Goal: Transaction & Acquisition: Purchase product/service

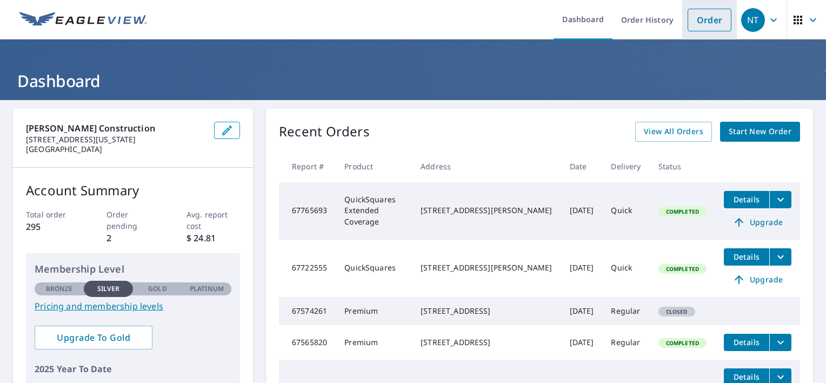
click at [700, 13] on link "Order" at bounding box center [710, 20] width 44 height 23
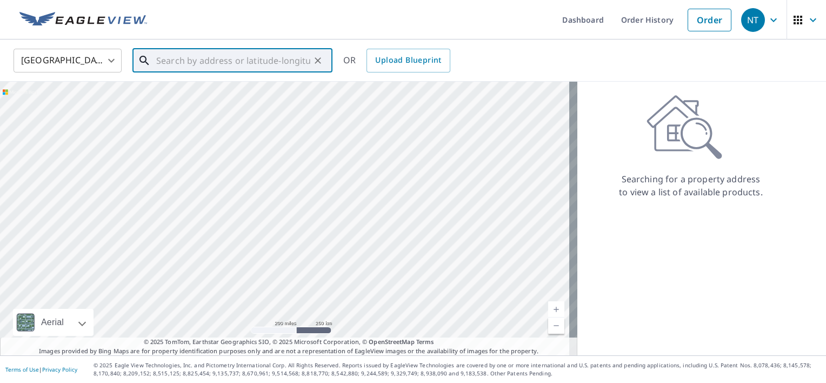
click at [255, 68] on input "text" at bounding box center [233, 60] width 154 height 30
paste input "[STREET_ADDRESS]"
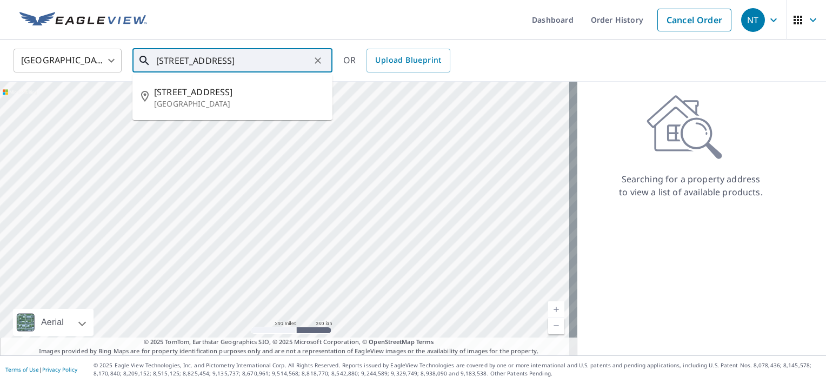
type input "[STREET_ADDRESS]"
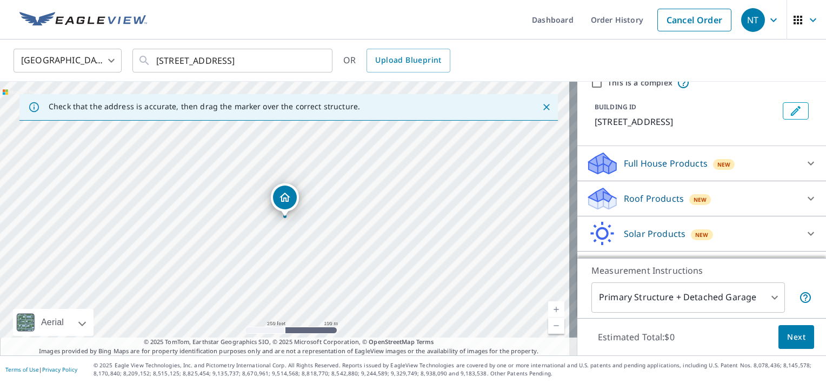
scroll to position [49, 0]
click at [638, 191] on p "Roof Products" at bounding box center [654, 196] width 60 height 13
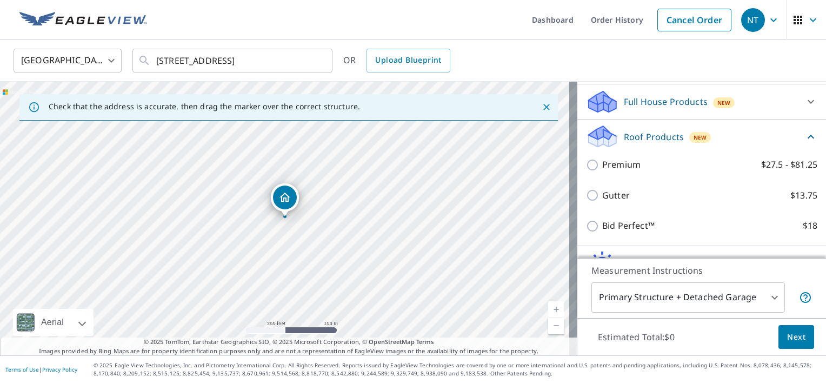
scroll to position [111, 0]
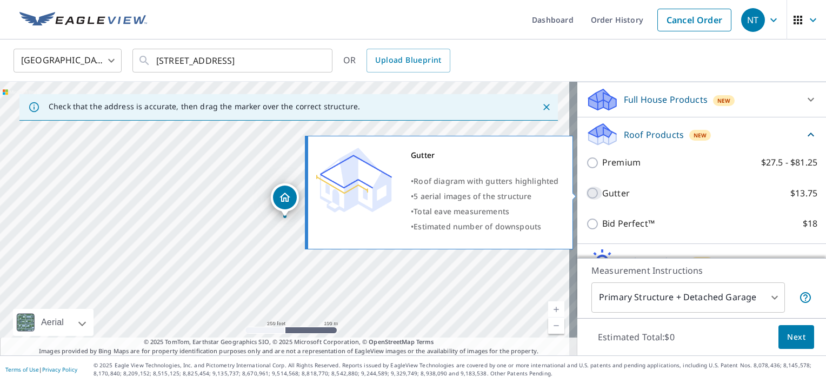
click at [586, 196] on input "Gutter $13.75" at bounding box center [594, 193] width 16 height 13
checkbox input "true"
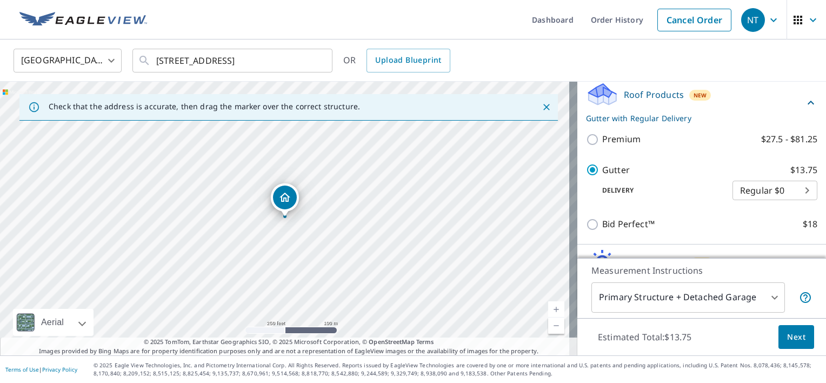
scroll to position [155, 0]
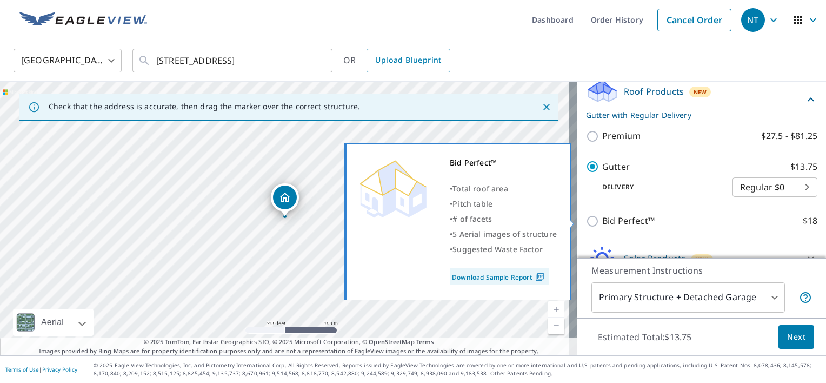
click at [586, 220] on input "Bid Perfect™ $18" at bounding box center [594, 221] width 16 height 13
checkbox input "true"
checkbox input "false"
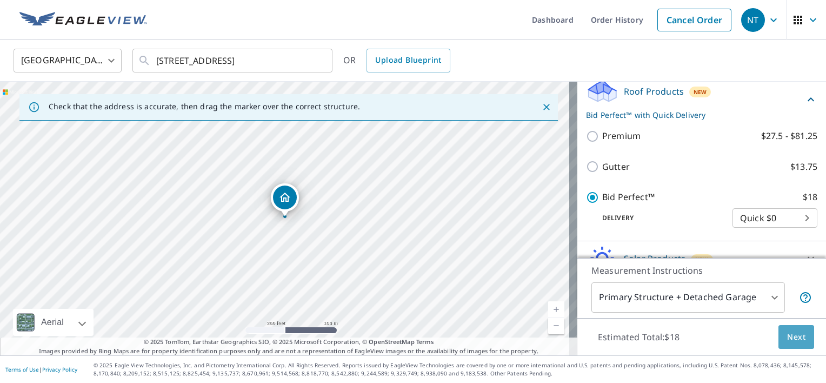
click at [796, 332] on span "Next" at bounding box center [796, 337] width 18 height 14
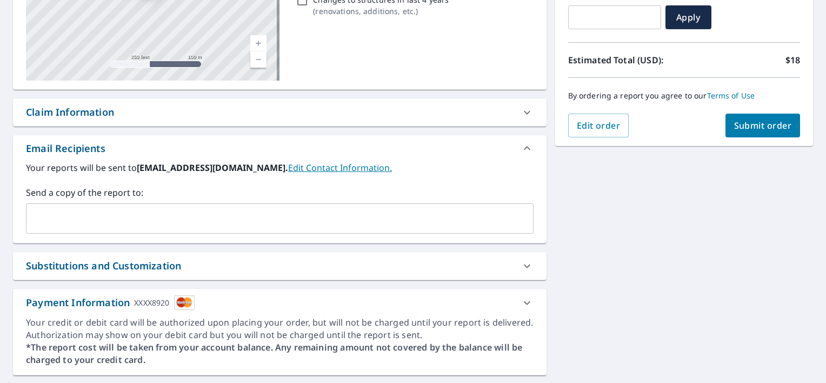
scroll to position [201, 0]
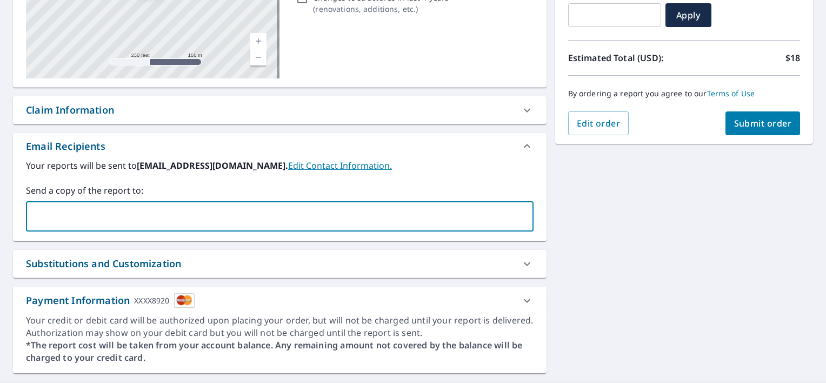
click at [221, 215] on input "text" at bounding box center [272, 216] width 482 height 21
type input "[PERSON_NAME][EMAIL_ADDRESS][DOMAIN_NAME]"
click at [746, 120] on span "Submit order" at bounding box center [763, 123] width 58 height 12
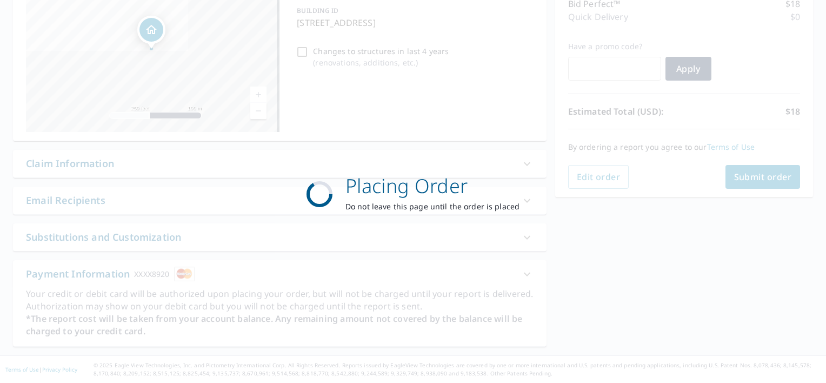
scroll to position [147, 0]
